Goal: Navigation & Orientation: Go to known website

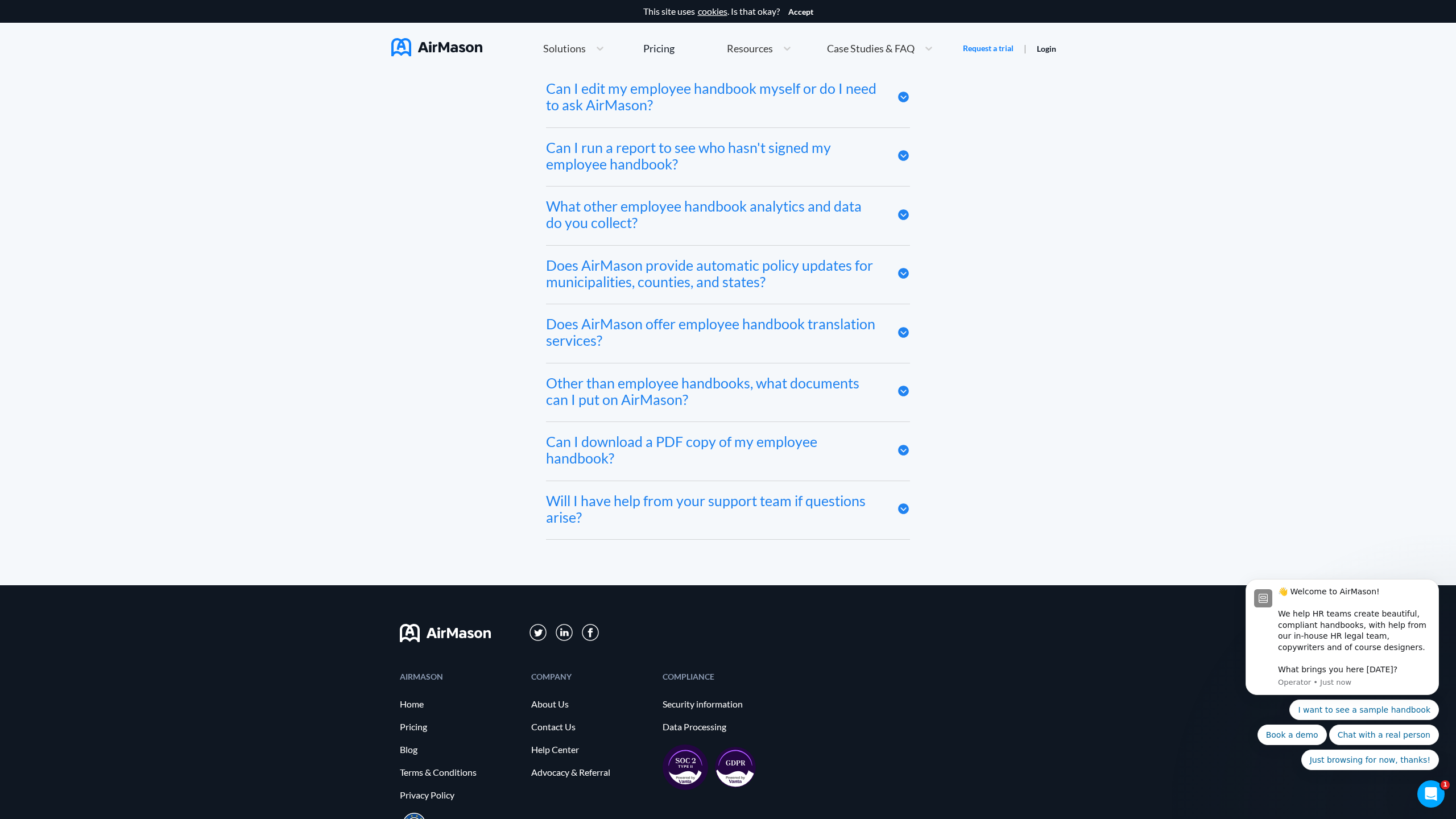
scroll to position [6250, 0]
